Goal: Task Accomplishment & Management: Manage account settings

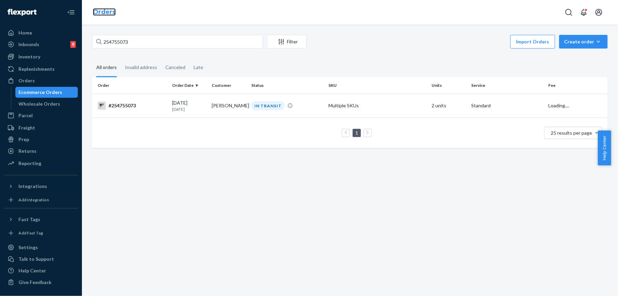
click at [105, 9] on link "Orders" at bounding box center [104, 12] width 23 height 8
click at [141, 40] on input "254755073" at bounding box center [177, 42] width 171 height 14
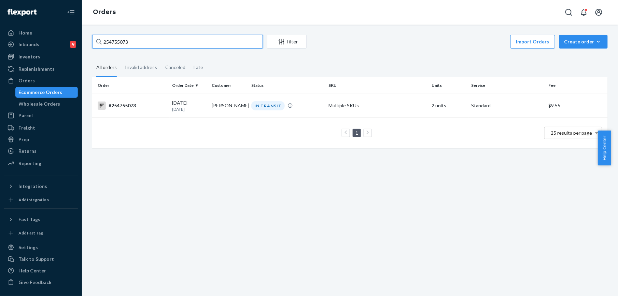
click at [142, 39] on input "254755073" at bounding box center [177, 42] width 171 height 14
paste input "09188"
type input "254709188"
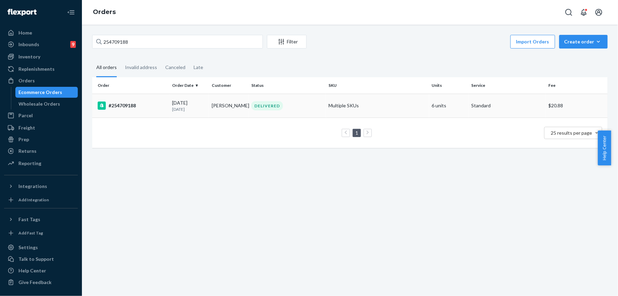
click at [117, 103] on div "#254709188" at bounding box center [132, 105] width 69 height 8
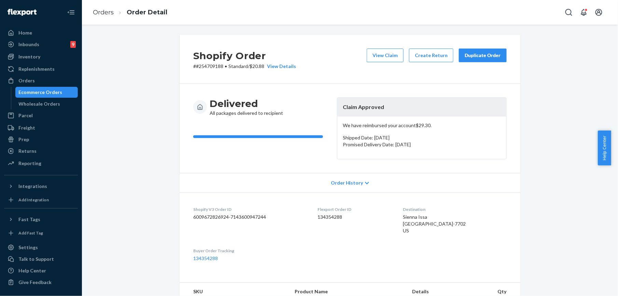
click at [470, 60] on button "Duplicate Order" at bounding box center [483, 55] width 48 height 14
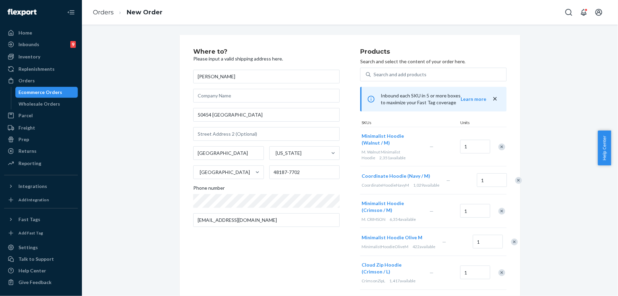
click at [498, 145] on div "Remove Item" at bounding box center [501, 146] width 7 height 7
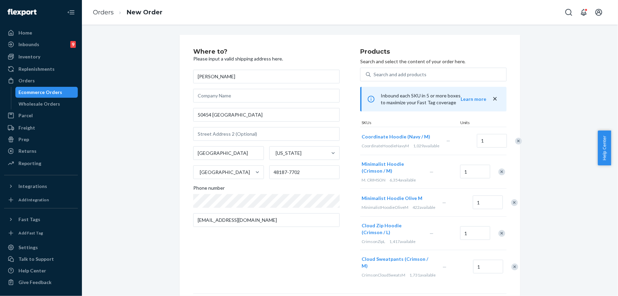
click at [498, 175] on div "Remove Item" at bounding box center [501, 171] width 7 height 7
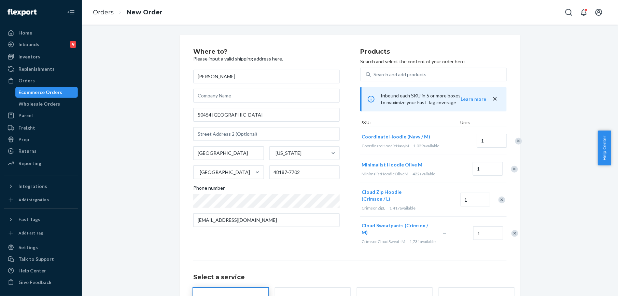
click at [511, 172] on div "Remove Item" at bounding box center [514, 169] width 7 height 7
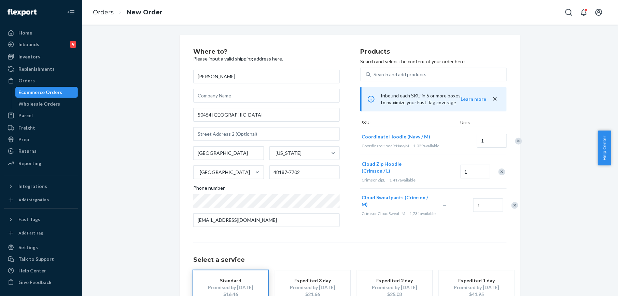
click at [498, 175] on div "Remove Item" at bounding box center [501, 171] width 7 height 7
click at [511, 175] on div "Remove Item" at bounding box center [514, 171] width 7 height 7
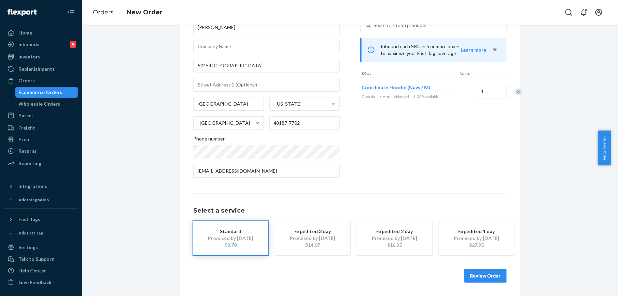
click at [485, 275] on button "Review Order" at bounding box center [485, 276] width 42 height 14
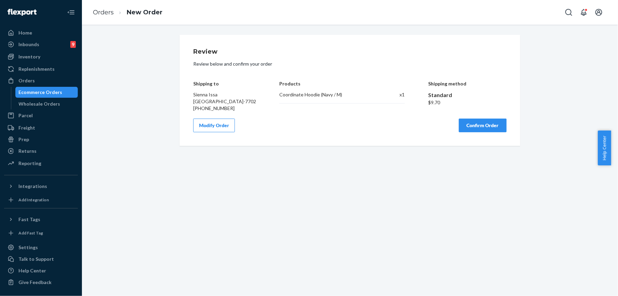
click at [482, 130] on button "Confirm Order" at bounding box center [483, 125] width 48 height 14
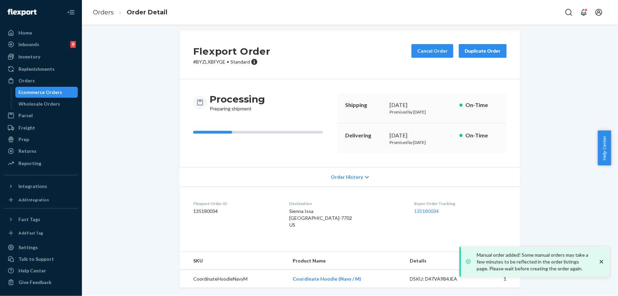
scroll to position [12, 0]
drag, startPoint x: 292, startPoint y: 278, endPoint x: 358, endPoint y: 279, distance: 66.2
click at [358, 279] on td "Coordinate Hoodie (Navy / M)" at bounding box center [345, 279] width 117 height 18
copy link "Coordinate Hoodie (Navy / M)"
click at [103, 8] on li "Orders" at bounding box center [103, 12] width 21 height 9
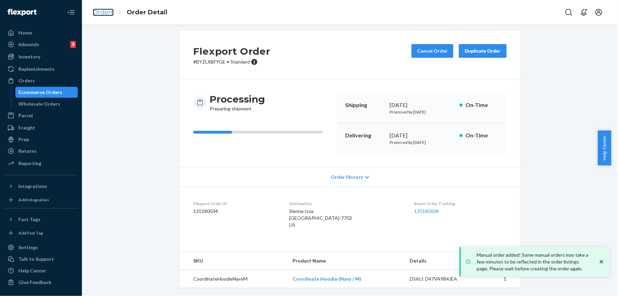
click at [98, 13] on link "Orders" at bounding box center [103, 13] width 21 height 8
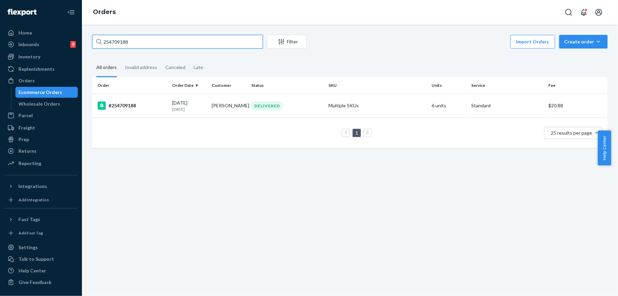
click at [137, 42] on input "254709188" at bounding box center [177, 42] width 171 height 14
paste input "33692"
type input "254733692"
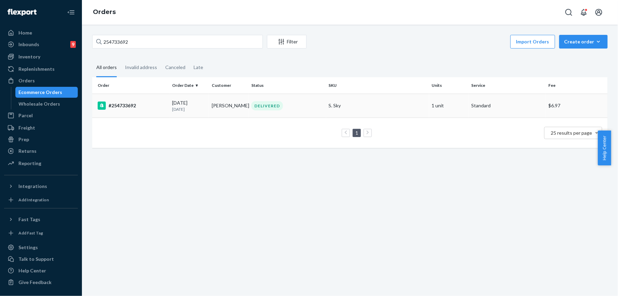
click at [128, 105] on div "#254733692" at bounding box center [132, 105] width 69 height 8
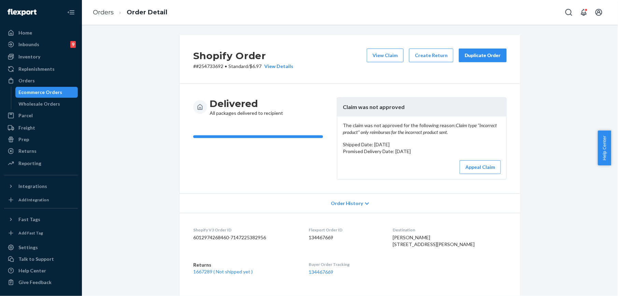
scroll to position [137, 0]
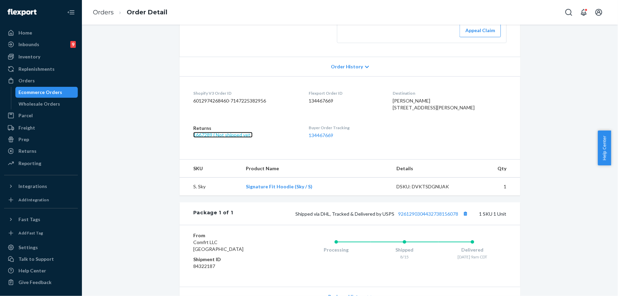
click at [238, 138] on link "1667289 ( Not shipped yet )" at bounding box center [222, 135] width 59 height 6
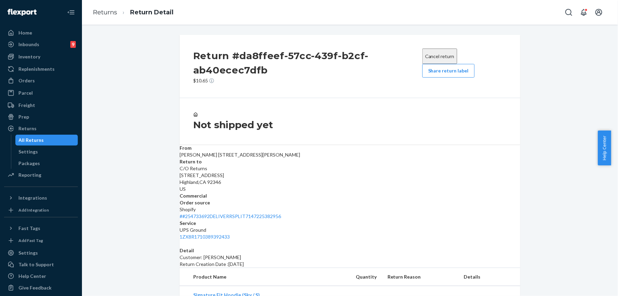
click at [434, 82] on div "Cancel return Share return label" at bounding box center [465, 66] width 90 height 36
click at [432, 77] on button "Share return label" at bounding box center [448, 71] width 52 height 14
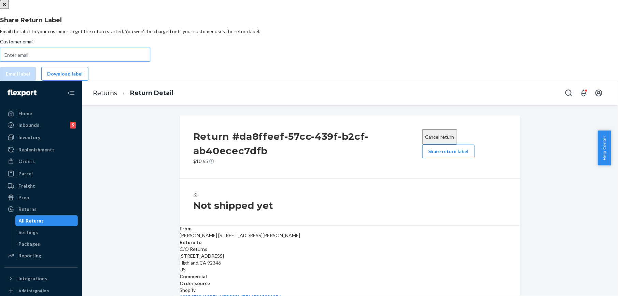
click at [150, 61] on input "Customer email" at bounding box center [75, 55] width 150 height 14
paste input "[EMAIL_ADDRESS][DOMAIN_NAME]"
type input "[EMAIL_ADDRESS][DOMAIN_NAME]"
click at [36, 81] on button "Email label" at bounding box center [18, 74] width 36 height 14
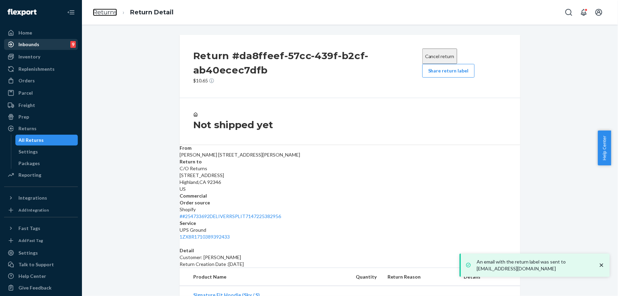
drag, startPoint x: 103, startPoint y: 13, endPoint x: 63, endPoint y: 44, distance: 50.8
click at [103, 13] on link "Returns" at bounding box center [105, 13] width 24 height 8
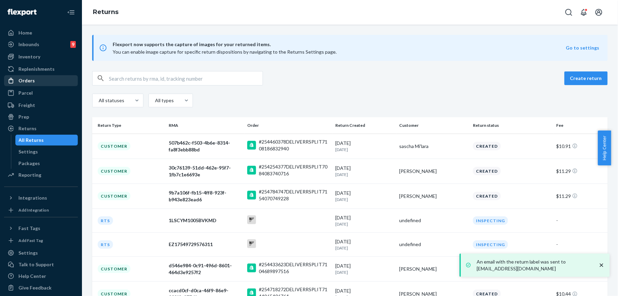
click at [33, 83] on div "Orders" at bounding box center [41, 81] width 72 height 10
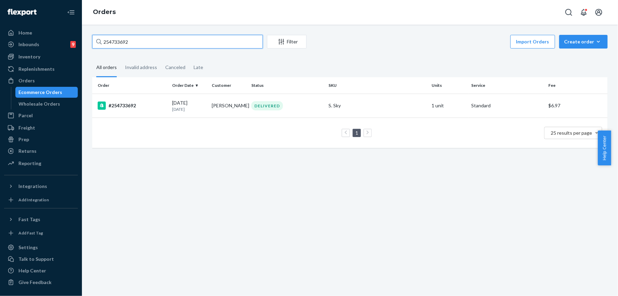
click at [137, 44] on input "254733692" at bounding box center [177, 42] width 171 height 14
paste input "[PERSON_NAME]"
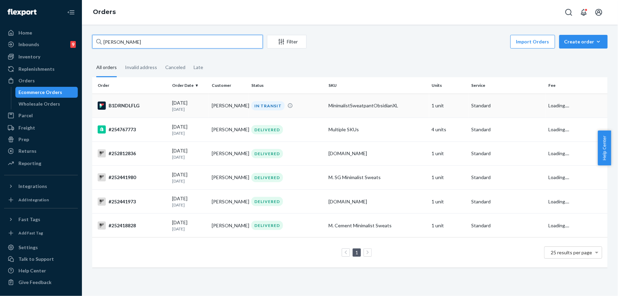
type input "[PERSON_NAME]"
click at [114, 103] on div "B1DRNDLFLG" at bounding box center [132, 105] width 69 height 8
click at [126, 105] on div "B1DRNDLFLG" at bounding box center [132, 105] width 69 height 8
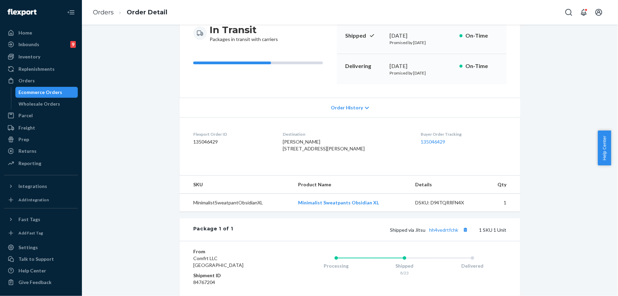
scroll to position [91, 0]
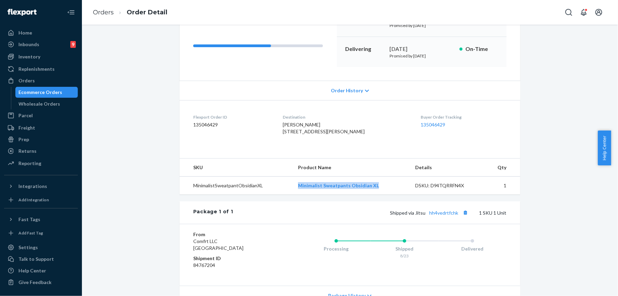
drag, startPoint x: 295, startPoint y: 198, endPoint x: 374, endPoint y: 199, distance: 79.2
click at [374, 195] on td "Minimalist Sweatpants Obsidian XL" at bounding box center [351, 185] width 117 height 18
copy link "Minimalist Sweatpants Obsidian XL"
drag, startPoint x: 414, startPoint y: 227, endPoint x: 455, endPoint y: 228, distance: 41.7
click at [455, 215] on span "Shipped via Jitsu hh4vedrtfchk" at bounding box center [430, 213] width 80 height 6
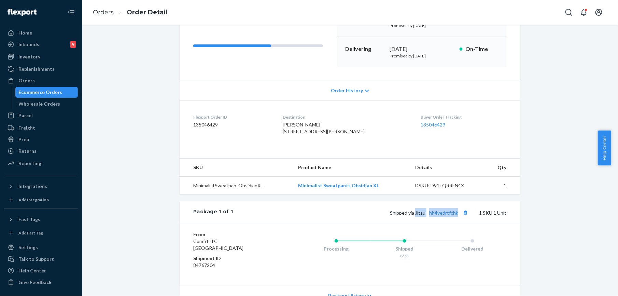
copy span "Jitsu hh4vedrtfchk"
click at [96, 9] on link "Orders" at bounding box center [103, 13] width 21 height 8
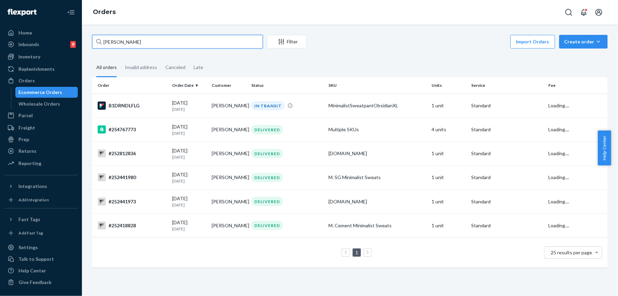
click at [121, 39] on input "[PERSON_NAME]" at bounding box center [177, 42] width 171 height 14
paste input "[PERSON_NAME]"
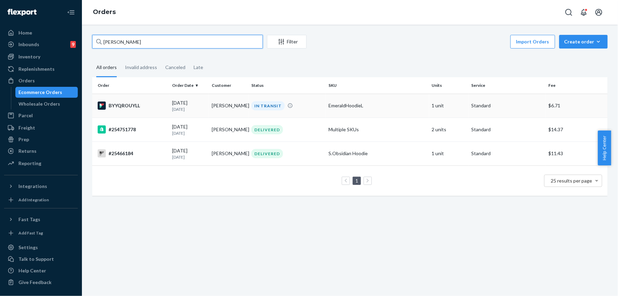
type input "[PERSON_NAME]"
click at [126, 105] on div "BYYQROUYLL" at bounding box center [132, 105] width 69 height 8
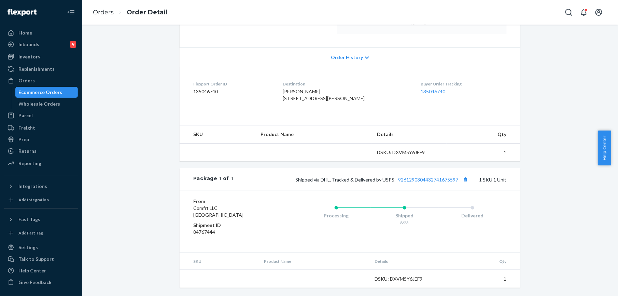
scroll to position [138, 0]
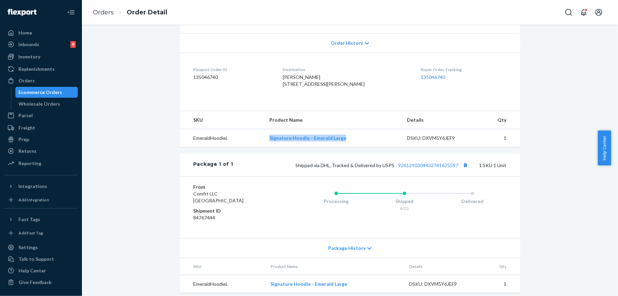
drag, startPoint x: 269, startPoint y: 151, endPoint x: 340, endPoint y: 155, distance: 71.5
click at [340, 147] on td "Signature Hoodie - Emerald Large" at bounding box center [333, 138] width 138 height 18
copy link "Signature Hoodie - Emerald Large"
drag, startPoint x: 380, startPoint y: 180, endPoint x: 455, endPoint y: 181, distance: 75.1
click at [455, 168] on span "Shipped via DHL, Tracked & Delivered by USPS 9261290304432741675597" at bounding box center [382, 165] width 174 height 6
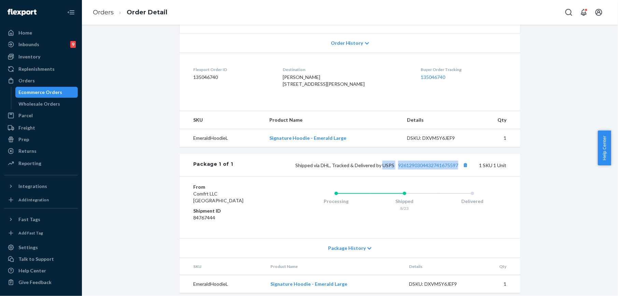
copy span "USPS 9261290304432741675597"
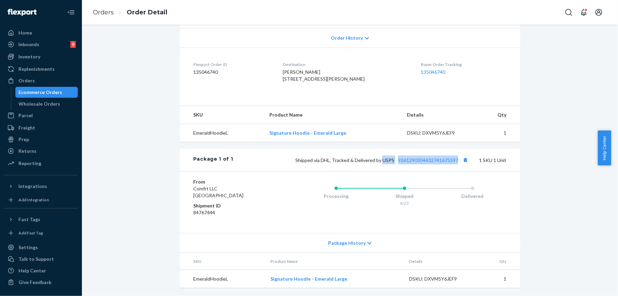
scroll to position [158, 0]
click at [98, 16] on li "Orders" at bounding box center [103, 12] width 21 height 9
drag, startPoint x: 99, startPoint y: 13, endPoint x: 114, endPoint y: 33, distance: 25.4
click at [99, 13] on link "Orders" at bounding box center [103, 13] width 21 height 8
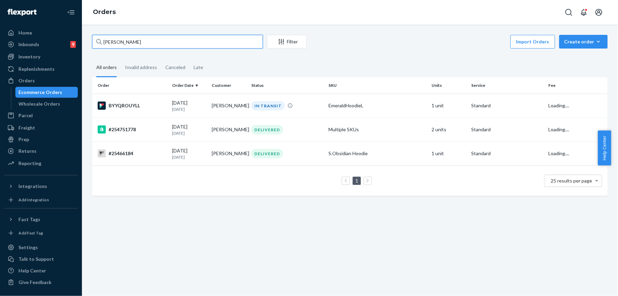
click at [122, 41] on input "[PERSON_NAME]" at bounding box center [177, 42] width 171 height 14
paste input "254779002"
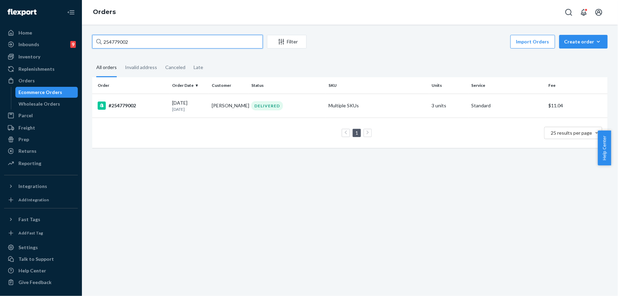
type input "254779002"
click at [125, 104] on div "#254779002" at bounding box center [132, 105] width 69 height 8
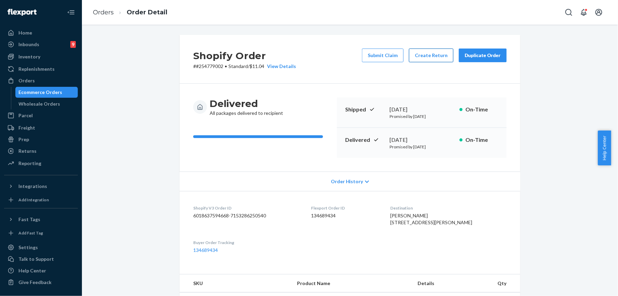
click at [418, 58] on button "Create Return" at bounding box center [431, 55] width 44 height 14
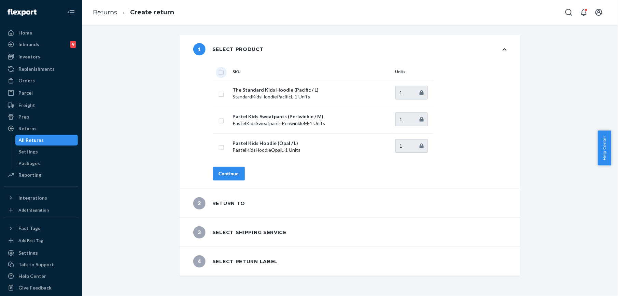
click at [218, 74] on input "checkbox" at bounding box center [220, 71] width 5 height 7
checkbox input "true"
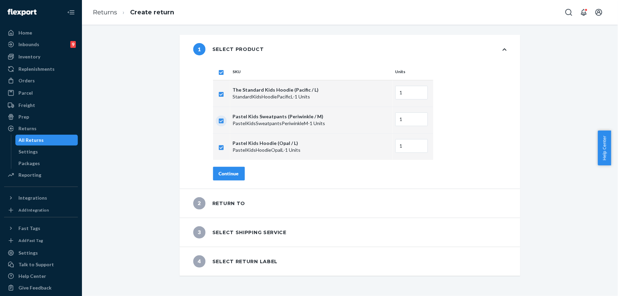
click at [218, 121] on input "checkbox" at bounding box center [220, 119] width 5 height 7
checkbox input "false"
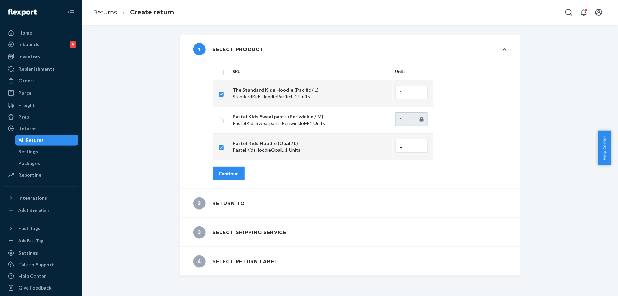
click at [231, 173] on div "Continue" at bounding box center [229, 173] width 20 height 7
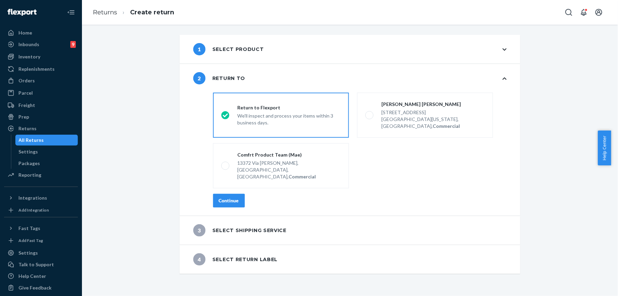
click at [228, 197] on div "Continue" at bounding box center [229, 200] width 20 height 7
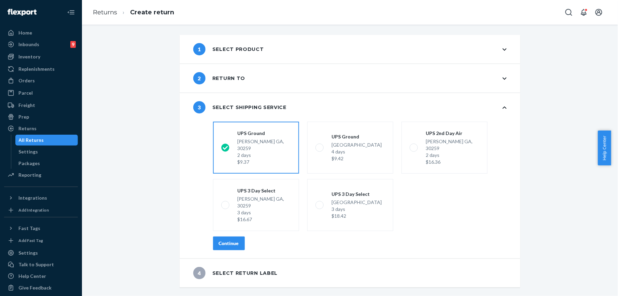
click at [226, 236] on button "Continue" at bounding box center [229, 243] width 32 height 14
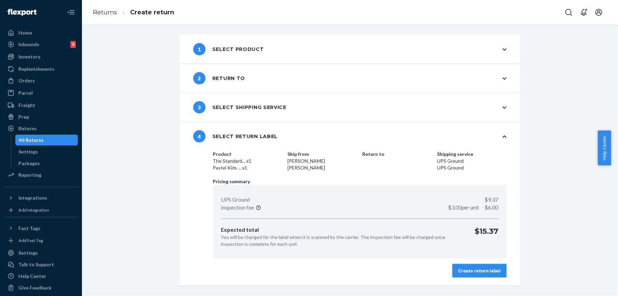
click at [458, 268] on div "Create return label" at bounding box center [479, 270] width 43 height 7
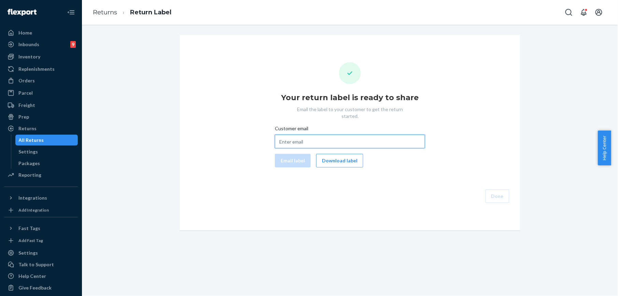
click at [303, 135] on input "Customer email" at bounding box center [350, 142] width 150 height 14
paste input "[EMAIL_ADDRESS][DOMAIN_NAME]"
type input "[EMAIL_ADDRESS][DOMAIN_NAME]"
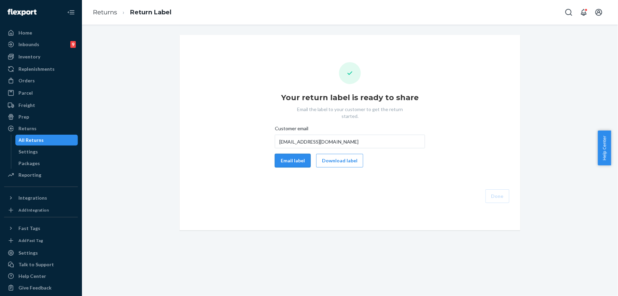
click at [292, 154] on button "Email label" at bounding box center [293, 161] width 36 height 14
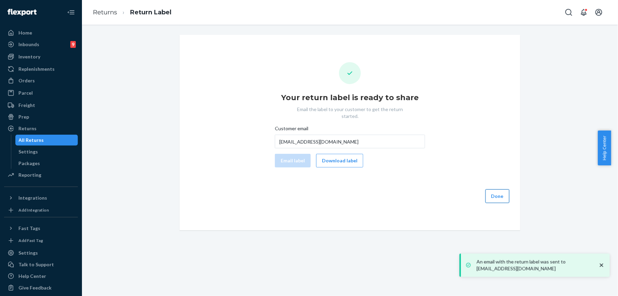
click at [496, 189] on button "Done" at bounding box center [497, 196] width 24 height 14
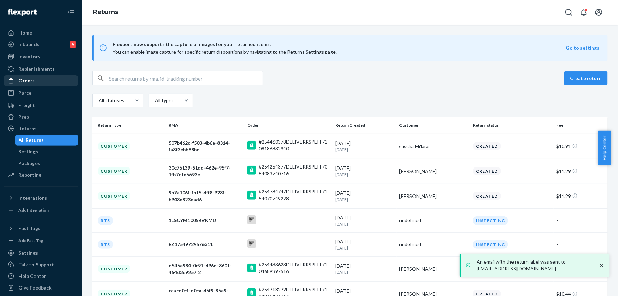
click at [26, 78] on div "Orders" at bounding box center [26, 80] width 16 height 7
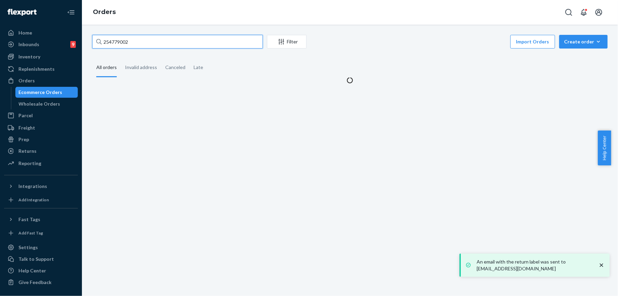
click at [131, 38] on input "254779002" at bounding box center [177, 42] width 171 height 14
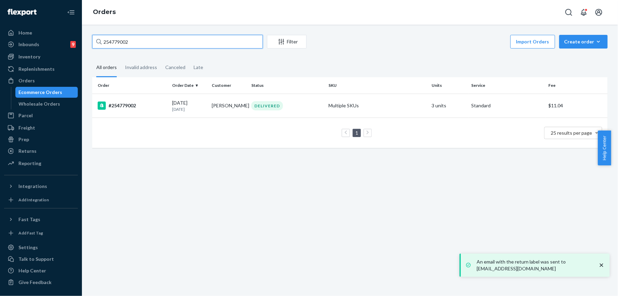
click at [131, 38] on input "254779002" at bounding box center [177, 42] width 171 height 14
paste input "[PERSON_NAME]"
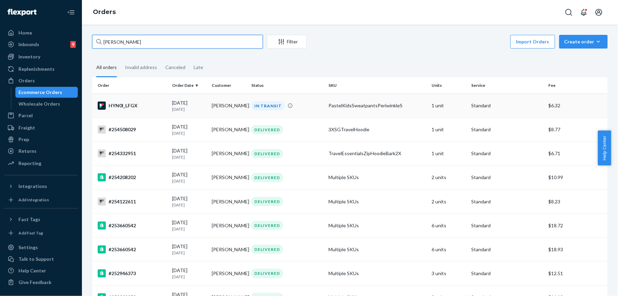
type input "[PERSON_NAME]"
click at [117, 107] on div "HYN0I_LFGX" at bounding box center [132, 105] width 69 height 8
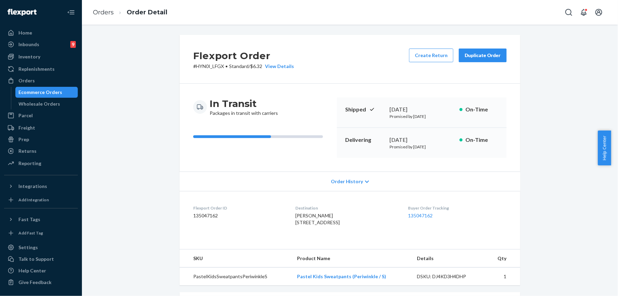
scroll to position [91, 0]
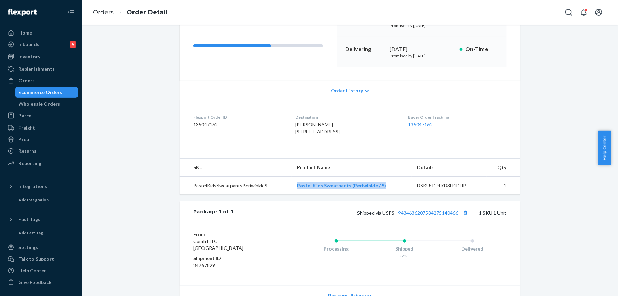
drag, startPoint x: 292, startPoint y: 199, endPoint x: 380, endPoint y: 201, distance: 87.8
click at [380, 195] on td "Pastel Kids Sweatpants (Periwinkle / S)" at bounding box center [352, 185] width 120 height 18
copy link "Pastel Kids Sweatpants (Periwinkle / S)"
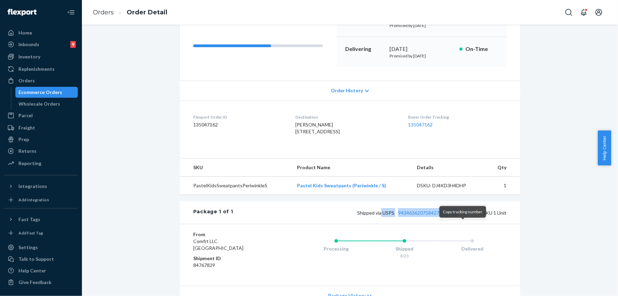
drag, startPoint x: 379, startPoint y: 225, endPoint x: 461, endPoint y: 231, distance: 82.5
click at [462, 224] on div "Package 1 of 1 Shipped via USPS 9434636207584275140466 1 SKU 1 Unit" at bounding box center [350, 212] width 341 height 23
click at [340, 215] on div "Package 1 of 1 Shipped via USPS 9434636207584275140466 1 SKU 1 Unit" at bounding box center [350, 212] width 341 height 23
drag, startPoint x: 380, startPoint y: 226, endPoint x: 455, endPoint y: 231, distance: 74.9
click at [455, 224] on div "Package 1 of 1 Shipped via USPS 9434636207584275140466 1 SKU 1 Unit" at bounding box center [350, 212] width 341 height 23
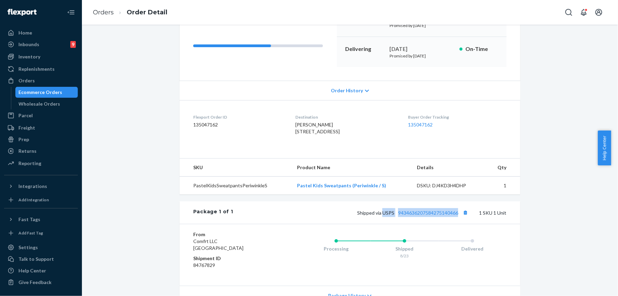
copy span "USPS 9434636207584275140466"
click at [109, 13] on link "Orders" at bounding box center [103, 13] width 21 height 8
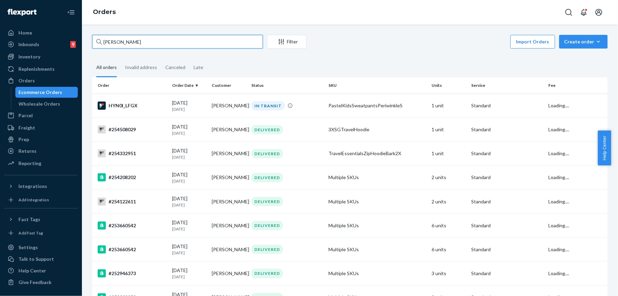
click at [123, 37] on input "[PERSON_NAME]" at bounding box center [177, 42] width 171 height 14
paste input "[PERSON_NAME]"
type input "[PERSON_NAME]"
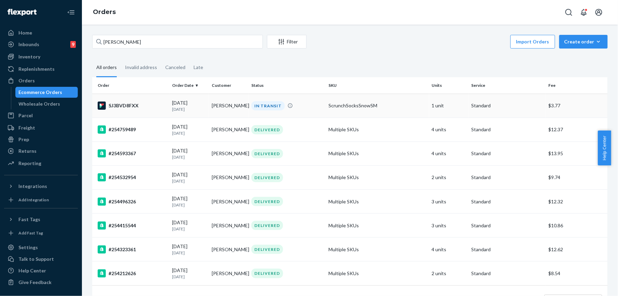
click at [118, 107] on div "SJ3BVD8FXX" at bounding box center [132, 105] width 69 height 8
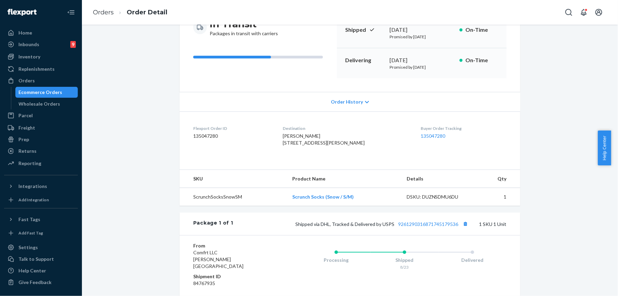
scroll to position [137, 0]
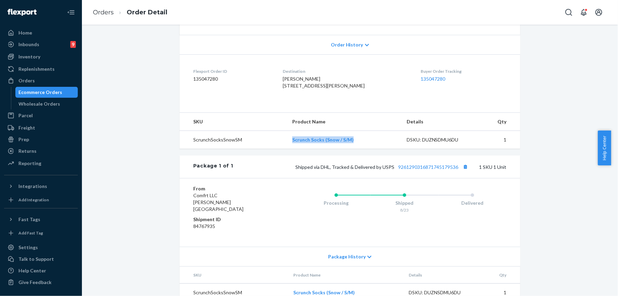
drag, startPoint x: 288, startPoint y: 153, endPoint x: 351, endPoint y: 153, distance: 62.8
click at [351, 149] on td "Scrunch Socks (Snow / S/M)" at bounding box center [344, 140] width 114 height 18
copy link "Scrunch Socks (Snow / S/M)"
drag, startPoint x: 379, startPoint y: 180, endPoint x: 455, endPoint y: 184, distance: 76.6
click at [455, 171] on div "Shipped via DHL, Tracked & Delivered by USPS 9261290316871745179536 1 SKU 1 Unit" at bounding box center [369, 166] width 273 height 9
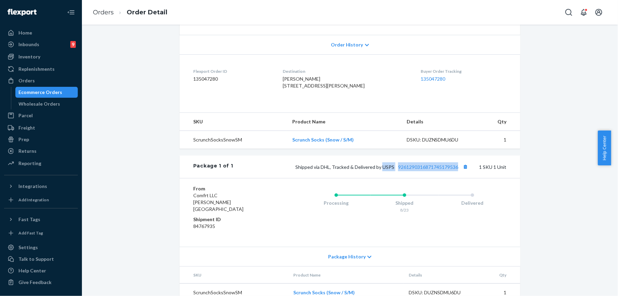
copy span "USPS 9261290316871745179536"
click at [109, 11] on link "Orders" at bounding box center [103, 13] width 21 height 8
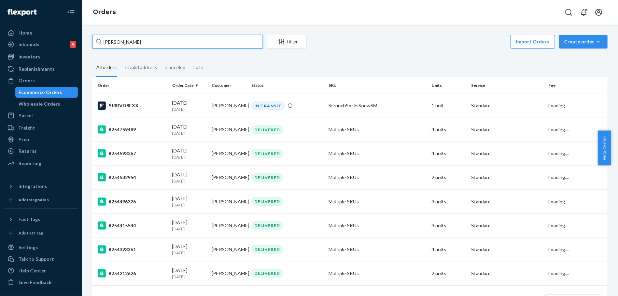
click at [130, 43] on input "[PERSON_NAME]" at bounding box center [177, 42] width 171 height 14
paste input "254294381"
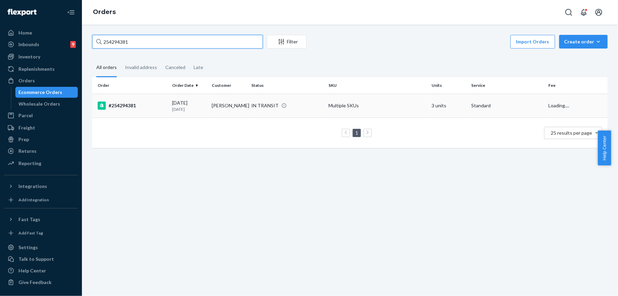
type input "254294381"
click at [133, 104] on div "#254294381" at bounding box center [132, 105] width 69 height 8
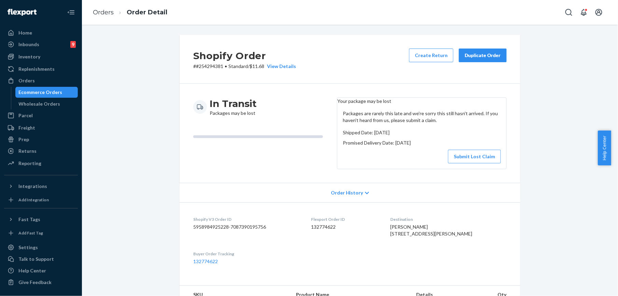
click at [470, 58] on div "Duplicate Order" at bounding box center [483, 55] width 36 height 7
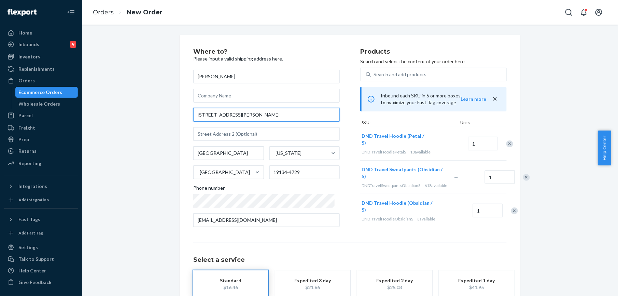
click at [241, 112] on input "[STREET_ADDRESS][PERSON_NAME]" at bounding box center [266, 115] width 146 height 14
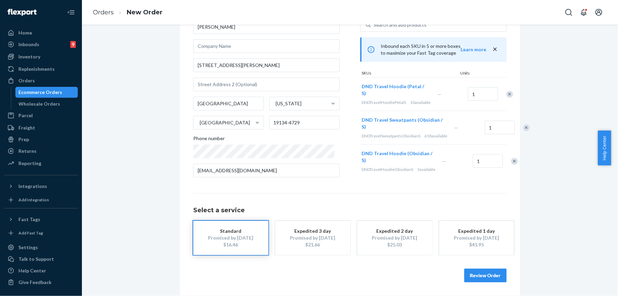
click at [480, 278] on button "Review Order" at bounding box center [485, 275] width 42 height 14
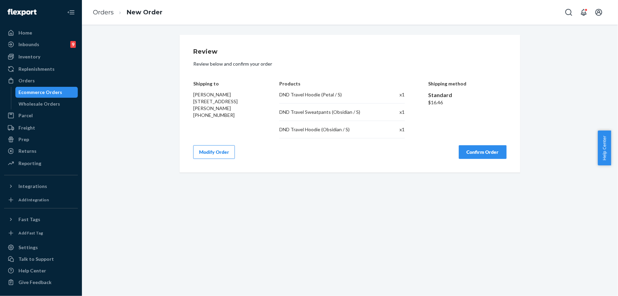
click at [471, 156] on button "Confirm Order" at bounding box center [483, 152] width 48 height 14
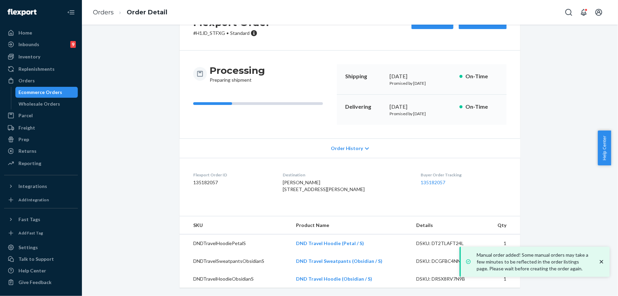
scroll to position [47, 0]
drag, startPoint x: 287, startPoint y: 173, endPoint x: 303, endPoint y: 197, distance: 28.6
click at [303, 197] on dl "Flexport Order ID 135182057 Destination [PERSON_NAME] [STREET_ADDRESS][PERSON_N…" at bounding box center [350, 183] width 341 height 51
copy span "[STREET_ADDRESS][PERSON_NAME]"
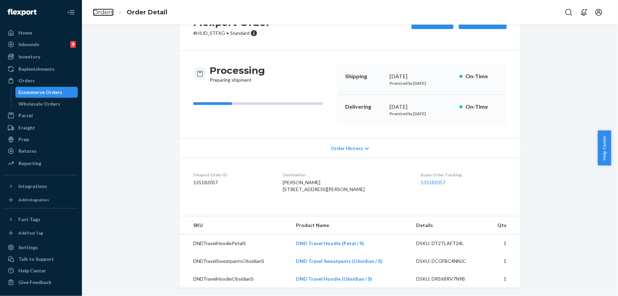
drag, startPoint x: 107, startPoint y: 13, endPoint x: 128, endPoint y: 29, distance: 26.6
click at [107, 13] on link "Orders" at bounding box center [103, 13] width 21 height 8
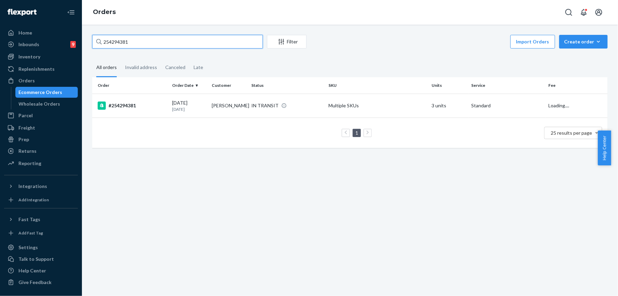
click at [130, 42] on input "254294381" at bounding box center [177, 42] width 171 height 14
paste input "632709"
type input "254632709"
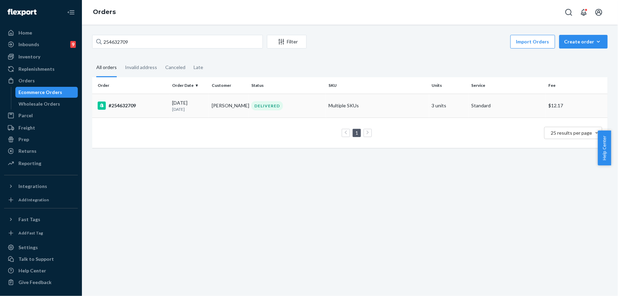
click at [129, 105] on div "#254632709" at bounding box center [132, 105] width 69 height 8
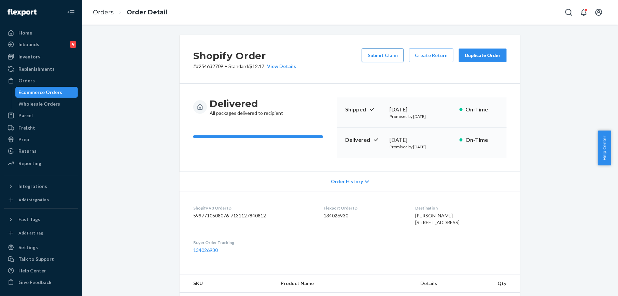
click at [383, 51] on button "Submit Claim" at bounding box center [383, 55] width 42 height 14
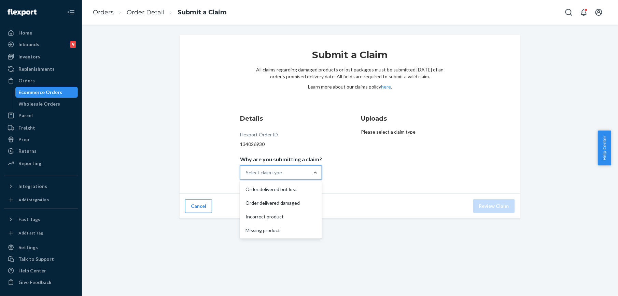
click at [309, 172] on div at bounding box center [315, 172] width 12 height 7
click at [246, 172] on input "Why are you submitting a claim? option Order delivered but lost focused, 1 of 4…" at bounding box center [246, 172] width 1 height 7
click at [279, 190] on div "Order delivered but lost" at bounding box center [280, 189] width 79 height 14
click at [246, 176] on input "Why are you submitting a claim? option Order delivered but lost focused, 0 of 4…" at bounding box center [246, 172] width 1 height 7
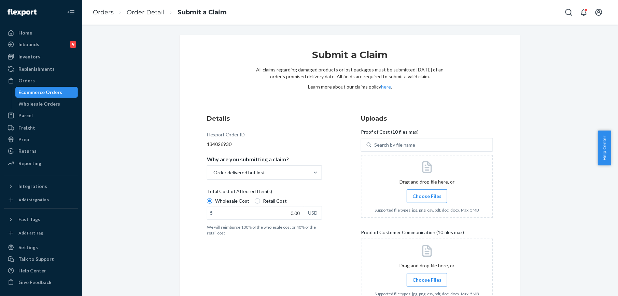
click at [304, 213] on div "USD" at bounding box center [313, 212] width 18 height 13
click at [301, 213] on input "0.00" at bounding box center [255, 212] width 97 height 13
type input "100.00"
click at [436, 193] on span "Choose Files" at bounding box center [426, 196] width 29 height 7
click at [427, 193] on input "Choose Files" at bounding box center [427, 196] width 0 height 8
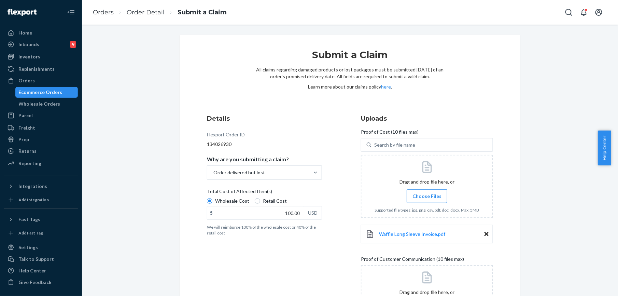
click at [421, 191] on label "Choose Files" at bounding box center [427, 196] width 41 height 14
click at [427, 192] on input "Choose Files" at bounding box center [427, 196] width 0 height 8
click at [408, 197] on label "Choose Files" at bounding box center [427, 196] width 41 height 14
click at [427, 197] on input "Choose Files" at bounding box center [427, 196] width 0 height 8
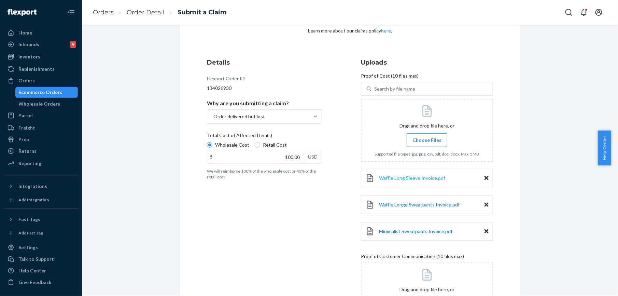
scroll to position [130, 0]
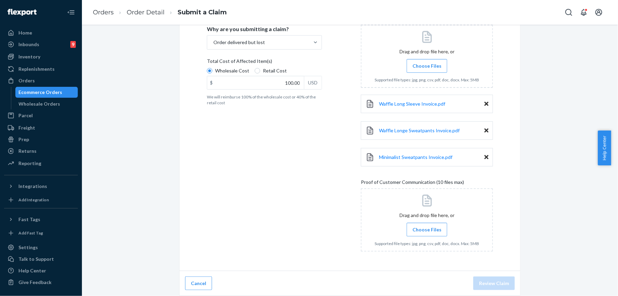
click at [420, 231] on span "Choose Files" at bounding box center [426, 229] width 29 height 7
click at [427, 231] on input "Choose Files" at bounding box center [427, 230] width 0 height 8
click at [422, 230] on span "Choose Files" at bounding box center [426, 229] width 29 height 7
click at [427, 230] on input "Choose Files" at bounding box center [427, 229] width 0 height 8
click at [416, 226] on span "Choose Files" at bounding box center [426, 229] width 29 height 7
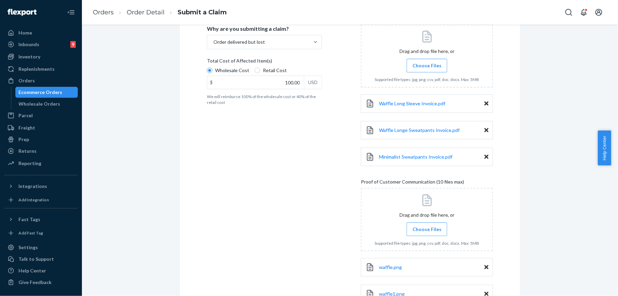
click at [427, 226] on input "Choose Files" at bounding box center [427, 229] width 0 height 8
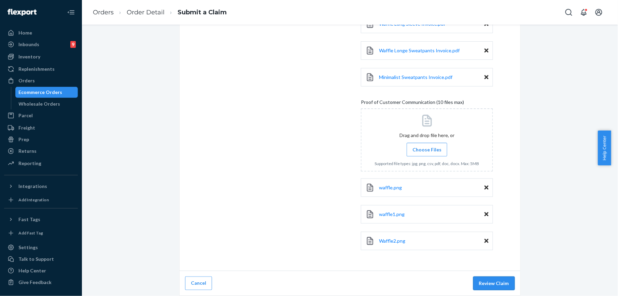
click at [496, 277] on button "Review Claim" at bounding box center [494, 283] width 42 height 14
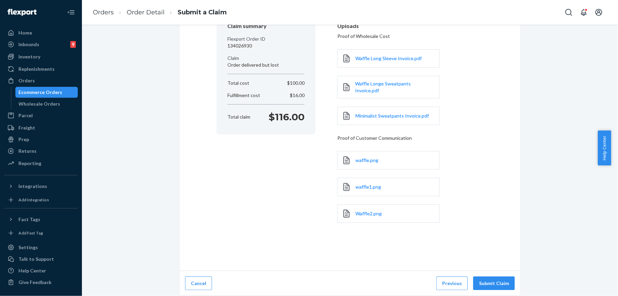
scroll to position [69, 0]
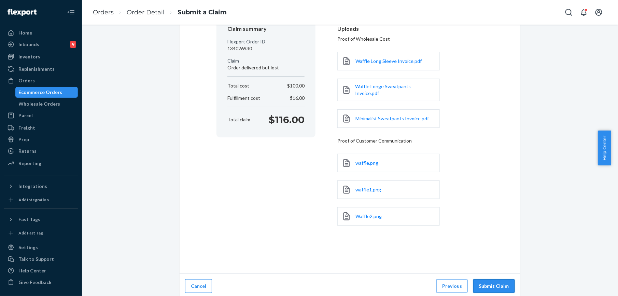
click at [496, 279] on button "Submit Claim" at bounding box center [494, 286] width 42 height 14
